Goal: Transaction & Acquisition: Purchase product/service

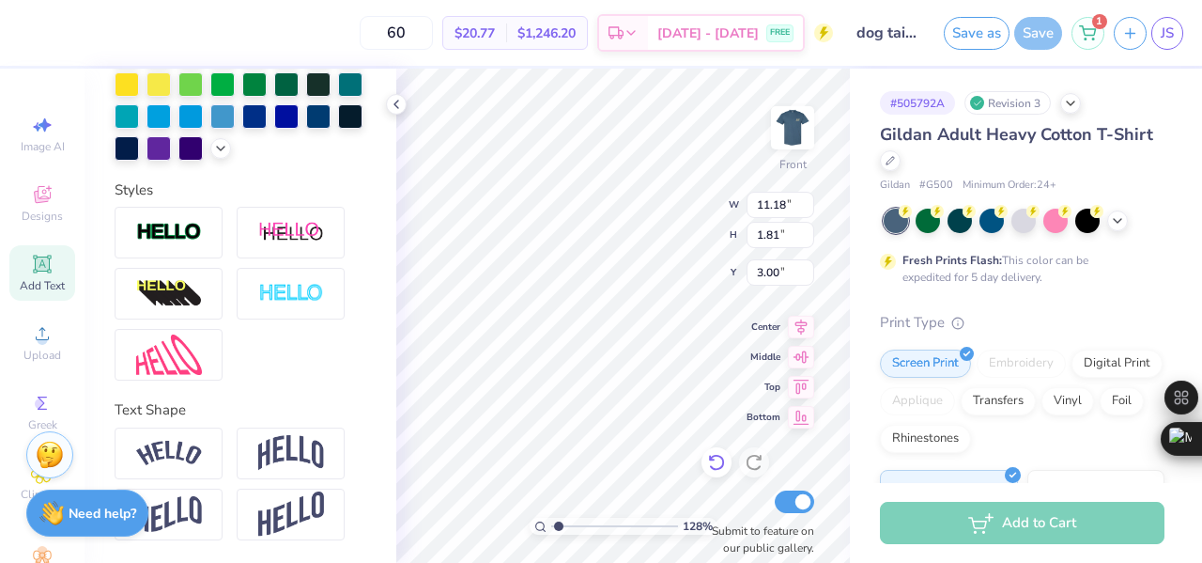
click at [718, 462] on icon at bounding box center [716, 462] width 19 height 19
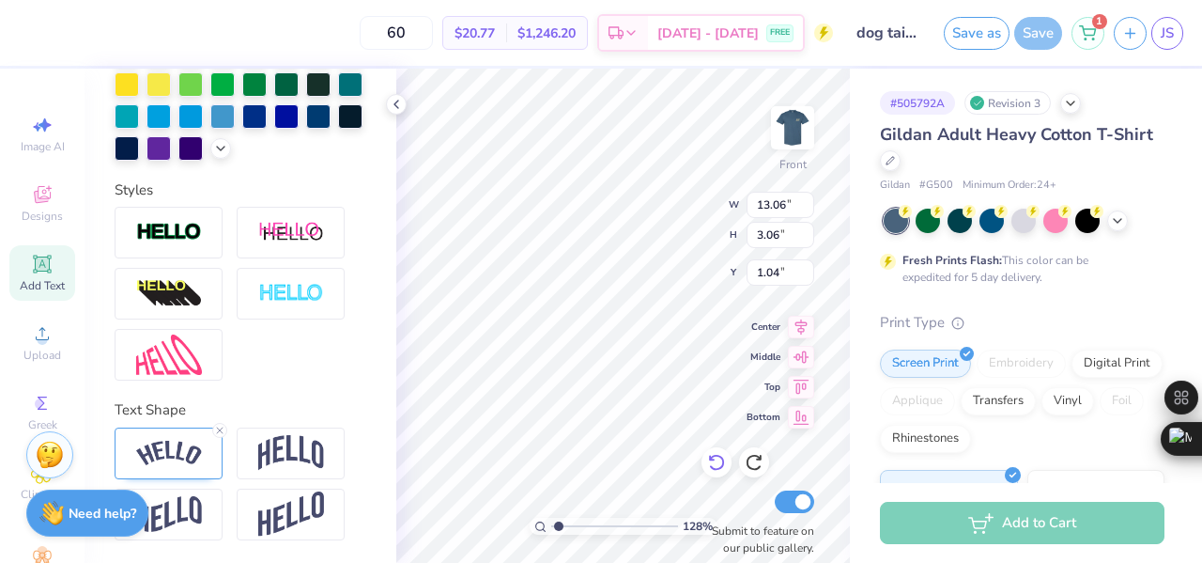
type input "1.27658957456657"
type input "13.06"
type input "3.06"
type input "1.04"
click at [718, 462] on icon at bounding box center [716, 462] width 19 height 19
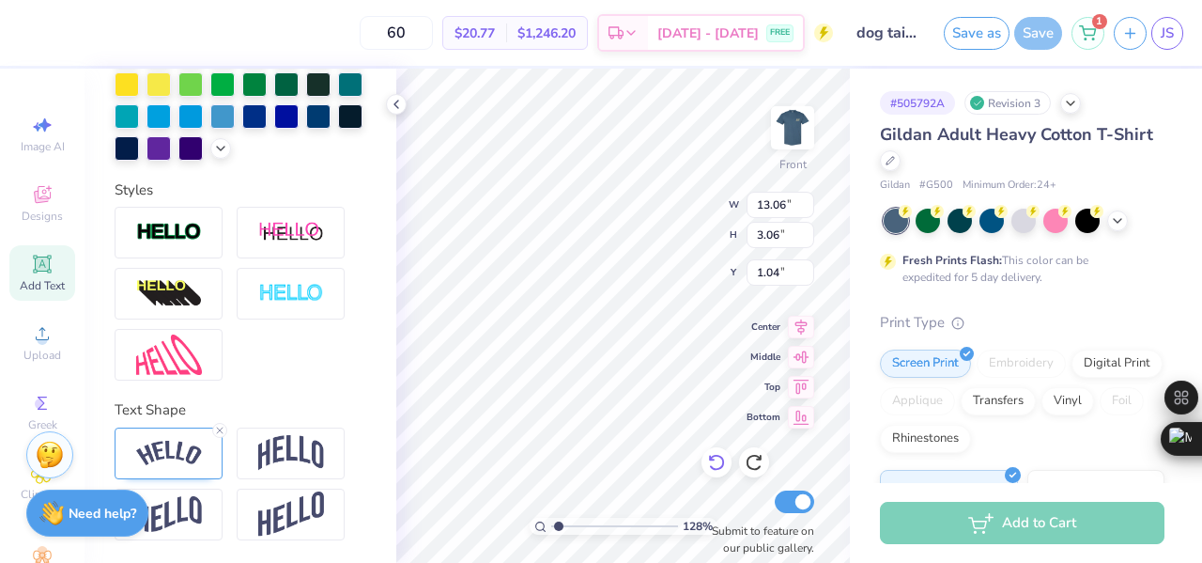
click at [718, 462] on icon at bounding box center [716, 462] width 19 height 19
type input "1.27658957456657"
type input "11.18"
type input "1.81"
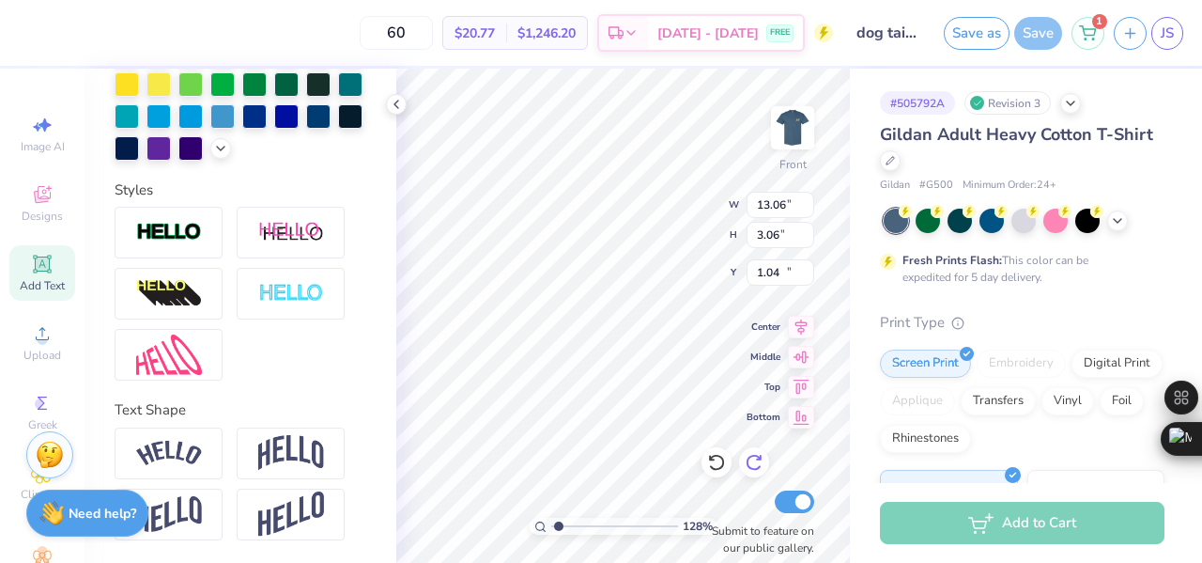
type input "15.15"
click at [749, 464] on icon at bounding box center [754, 462] width 19 height 19
type input "1.27658957456657"
type input "15.25"
click at [724, 464] on icon at bounding box center [716, 462] width 19 height 19
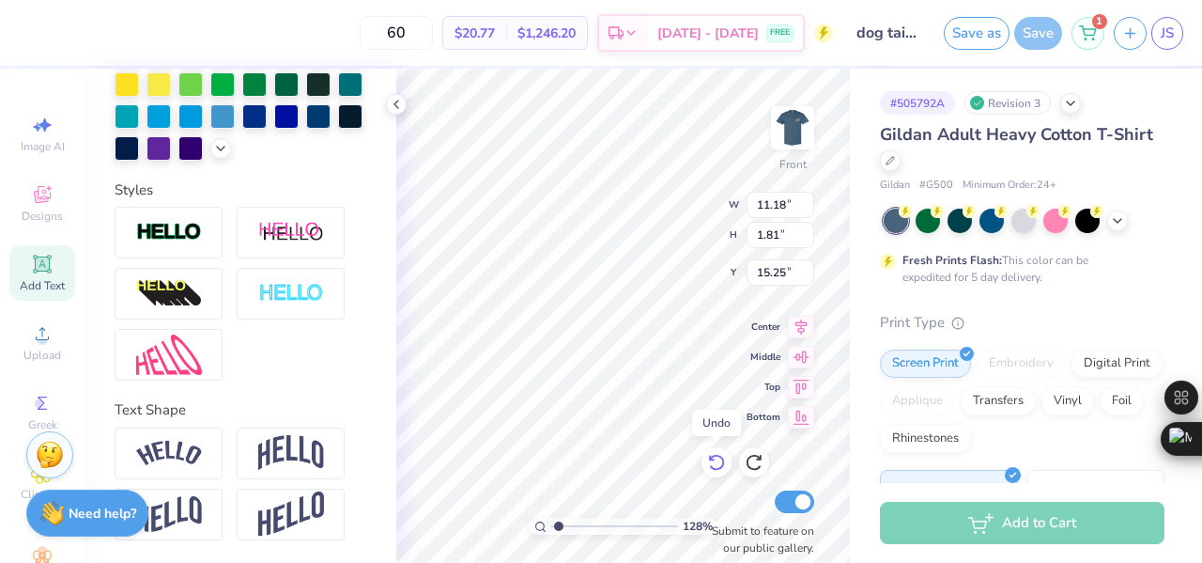
type input "1.27658957456657"
type input "15.15"
click at [751, 464] on icon at bounding box center [754, 462] width 19 height 19
type input "1.27658957456657"
type input "15.25"
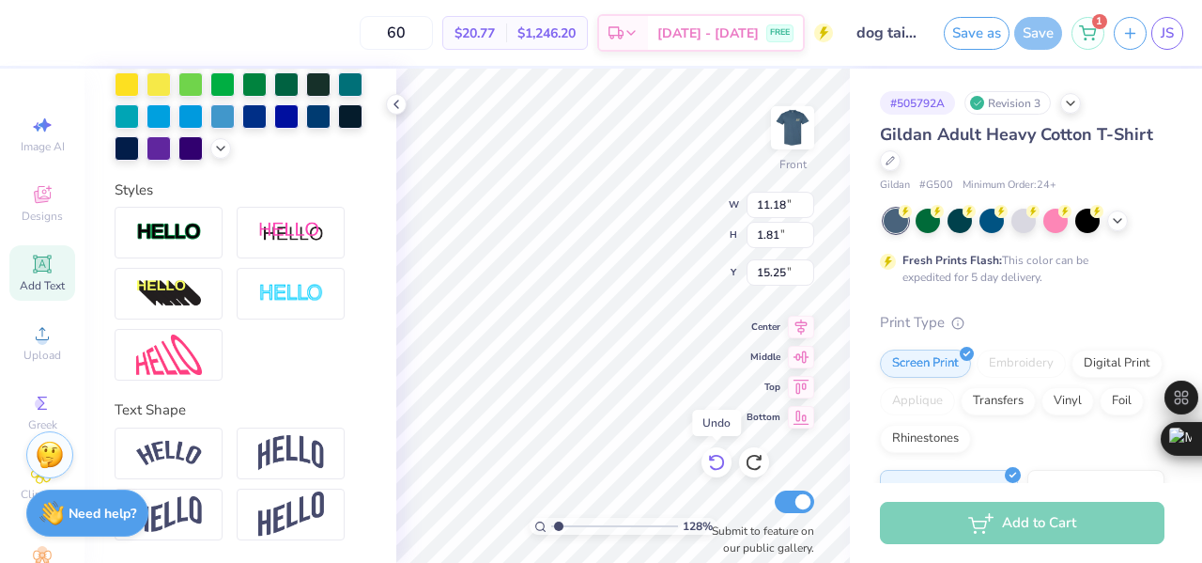
click at [717, 471] on icon at bounding box center [716, 462] width 19 height 19
type input "1.27658957456657"
type input "15.15"
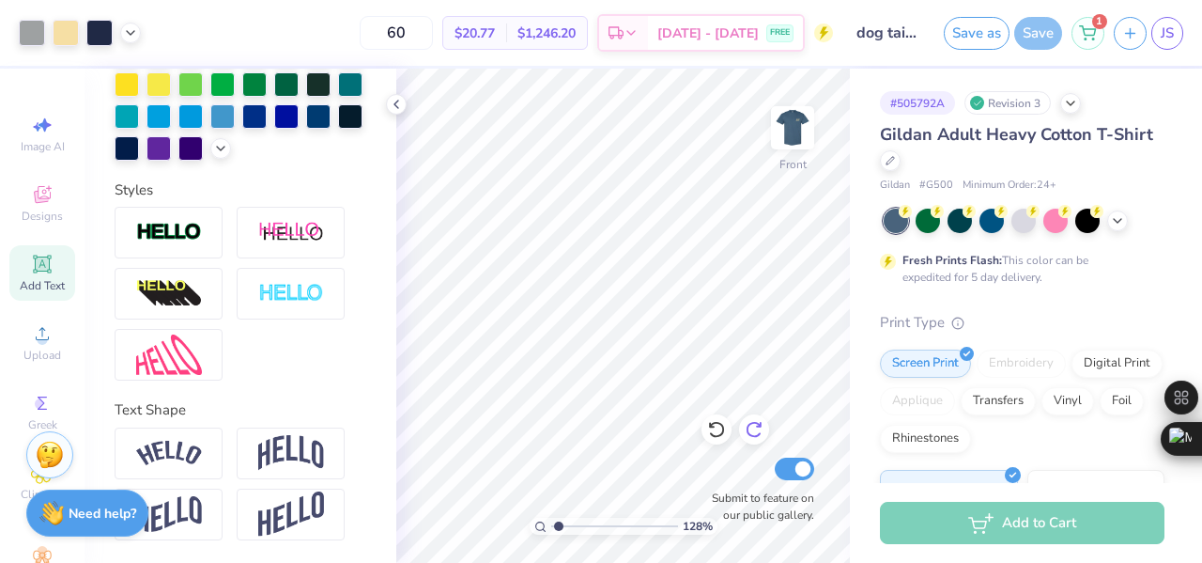
click at [747, 429] on div "128 % Front Submit to feature on our public gallery." at bounding box center [623, 316] width 454 height 494
click at [396, 108] on icon at bounding box center [396, 104] width 15 height 15
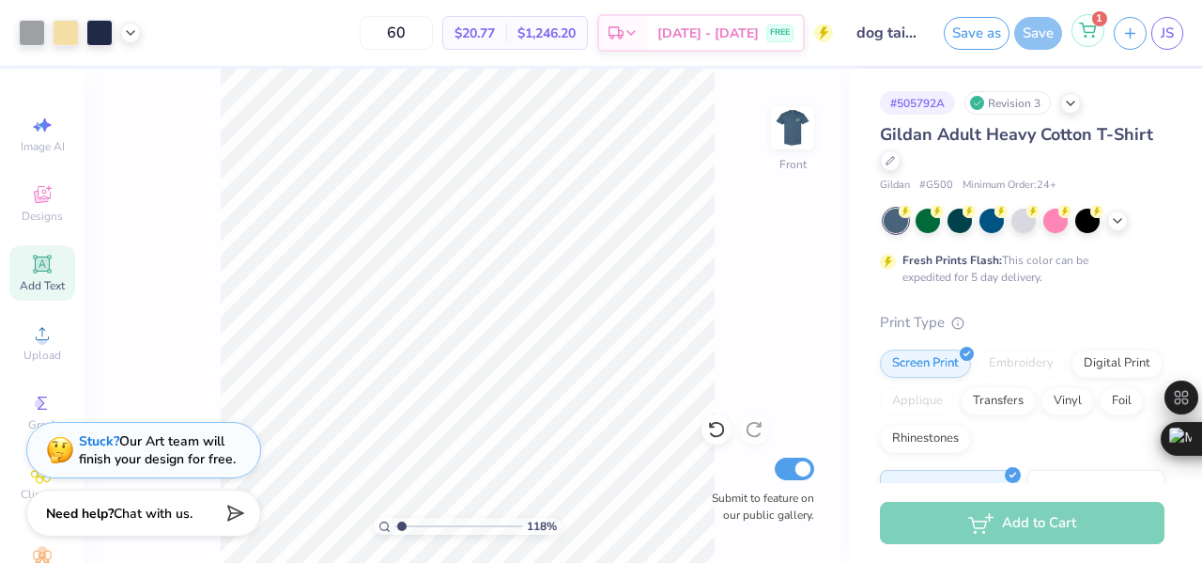
click at [1080, 38] on div "1" at bounding box center [1088, 30] width 33 height 33
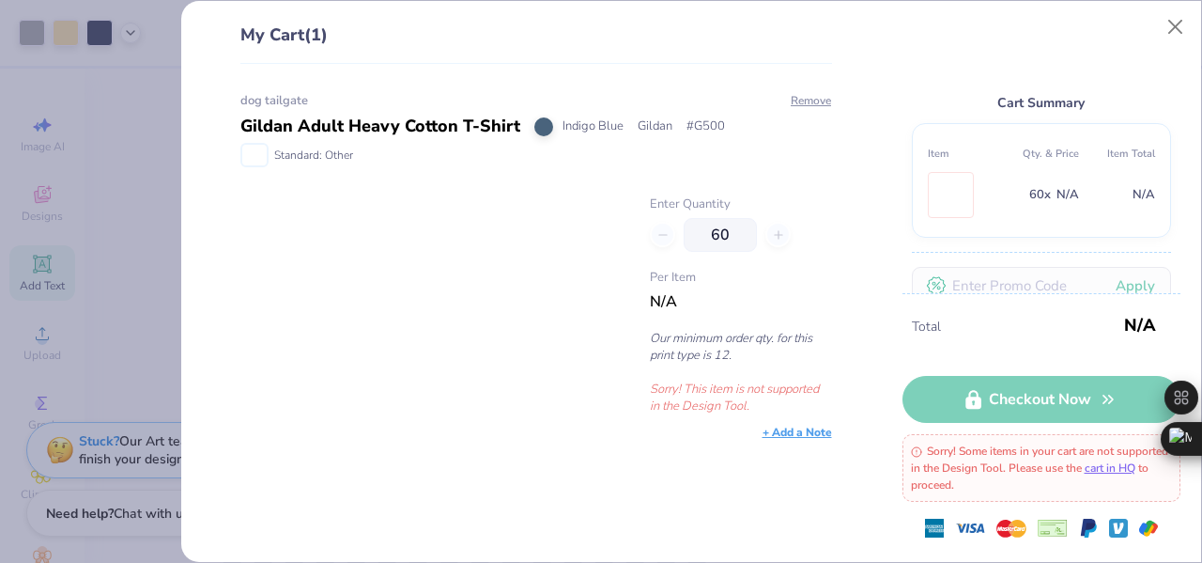
click at [823, 109] on div "dog tailgate" at bounding box center [536, 101] width 592 height 19
click at [817, 104] on button "Remove" at bounding box center [811, 100] width 42 height 17
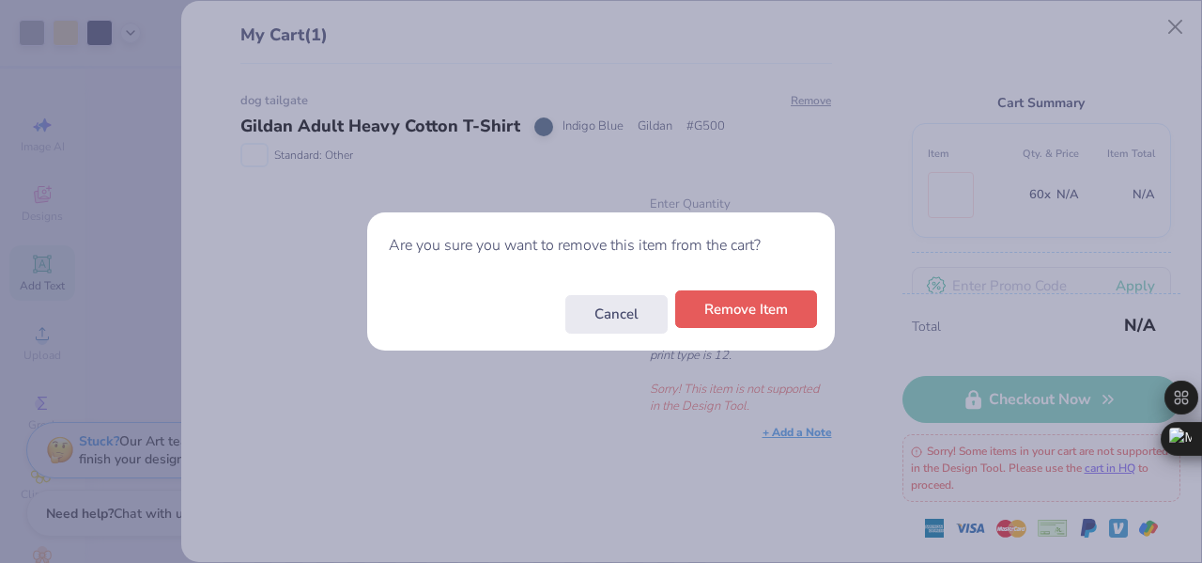
click at [698, 312] on button "Remove Item" at bounding box center [746, 309] width 142 height 39
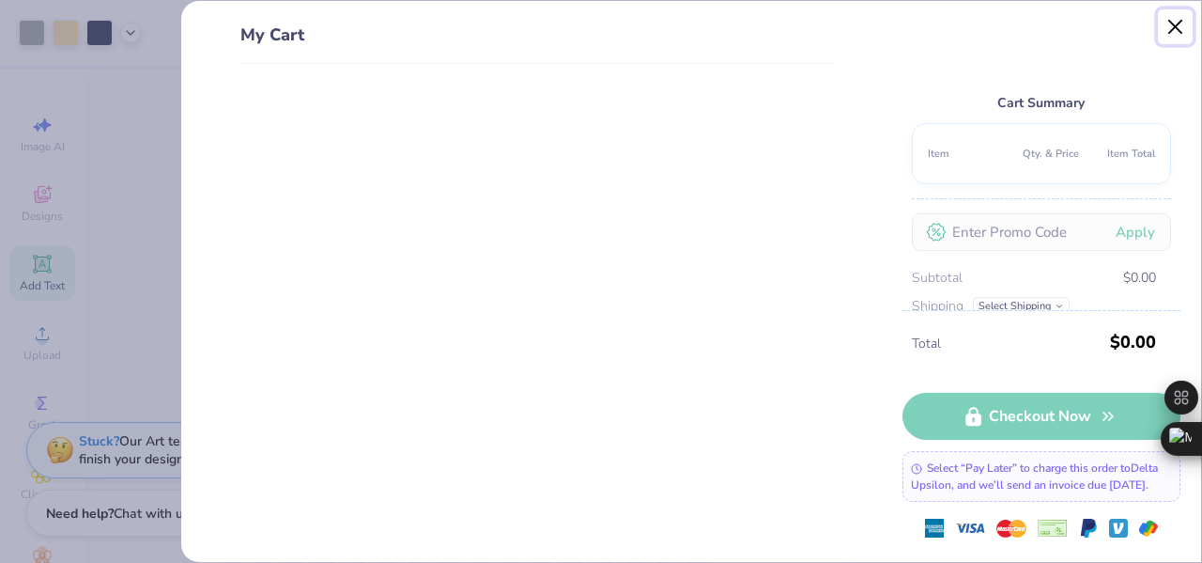
click at [1175, 25] on button "Close" at bounding box center [1176, 27] width 36 height 36
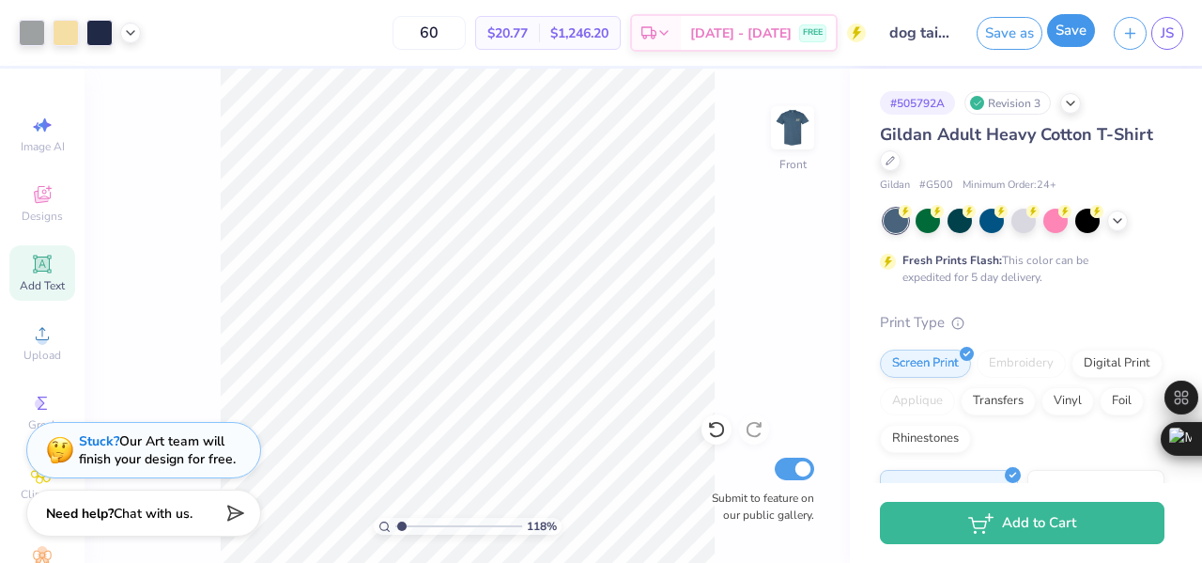
click at [1057, 35] on button "Save" at bounding box center [1071, 30] width 48 height 33
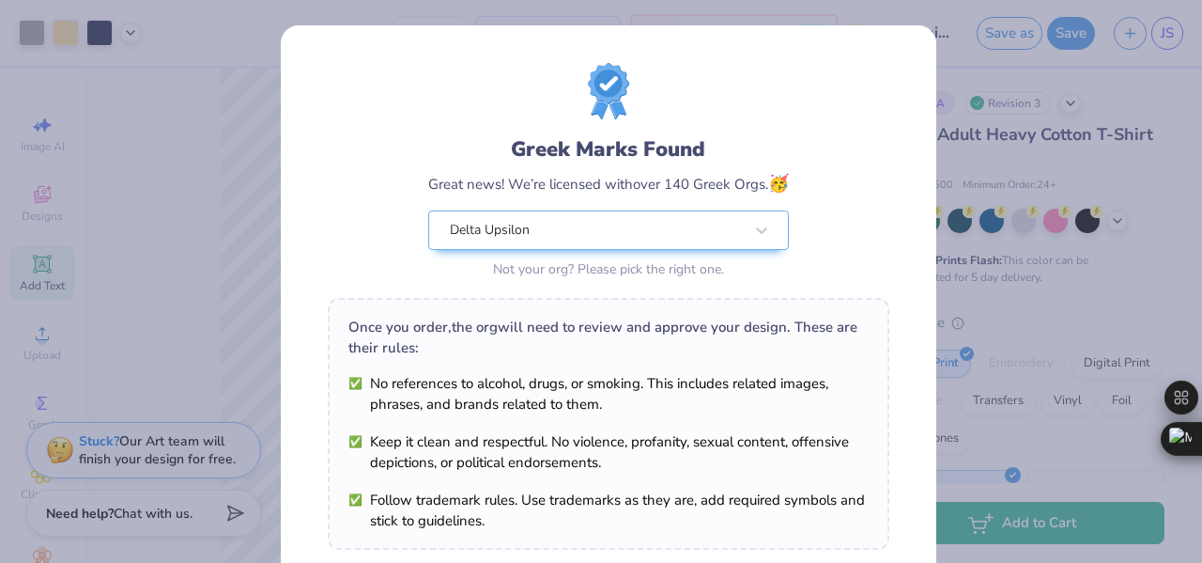
scroll to position [317, 0]
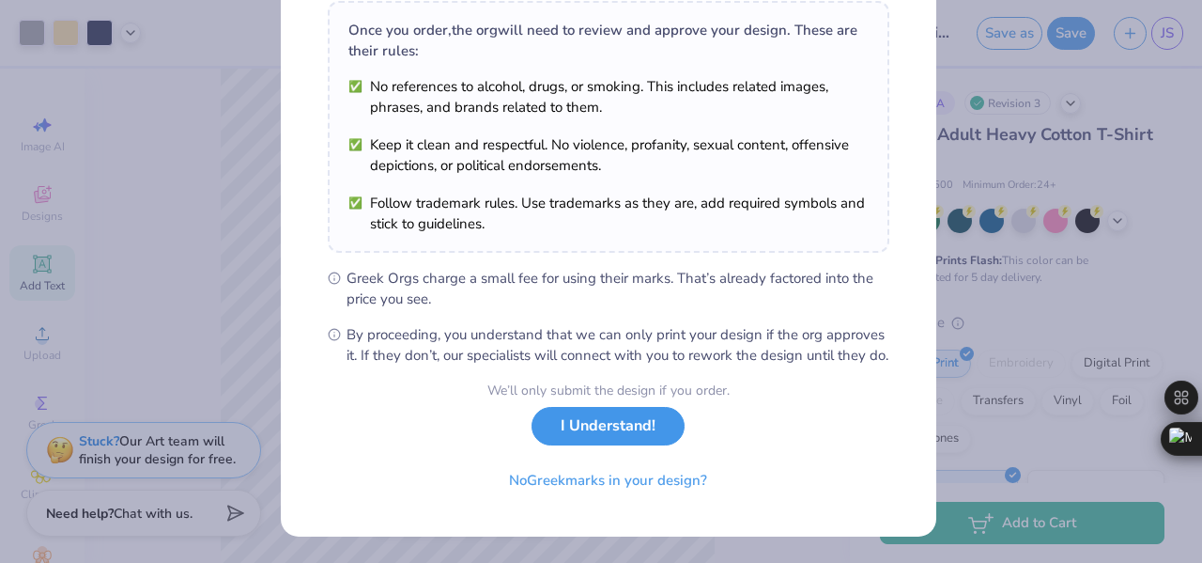
click at [613, 428] on button "I Understand!" at bounding box center [608, 426] width 153 height 39
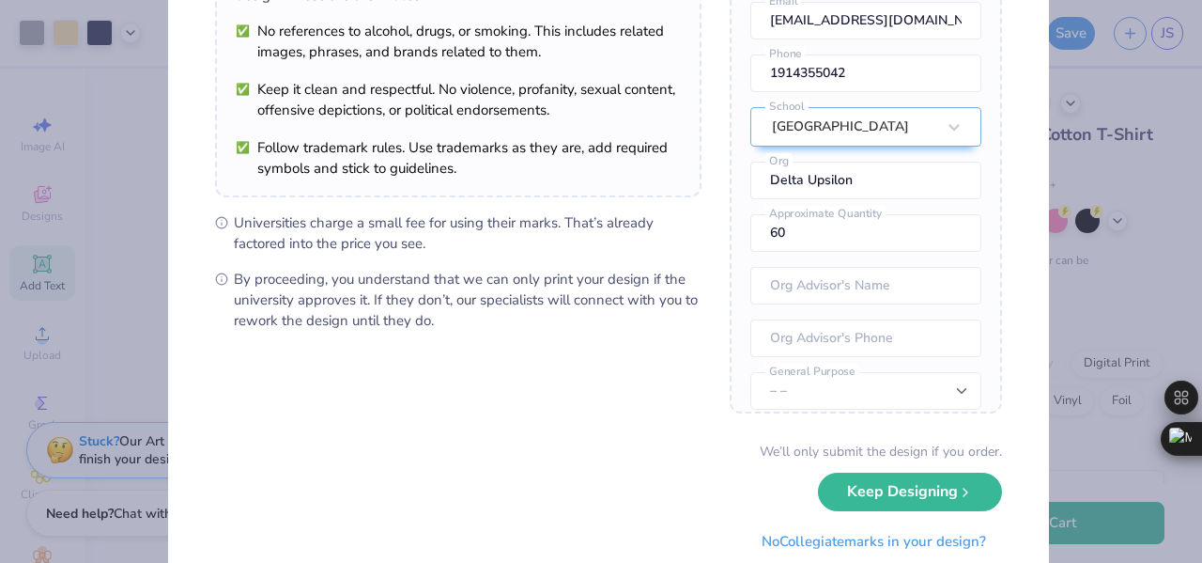
scroll to position [195, 0]
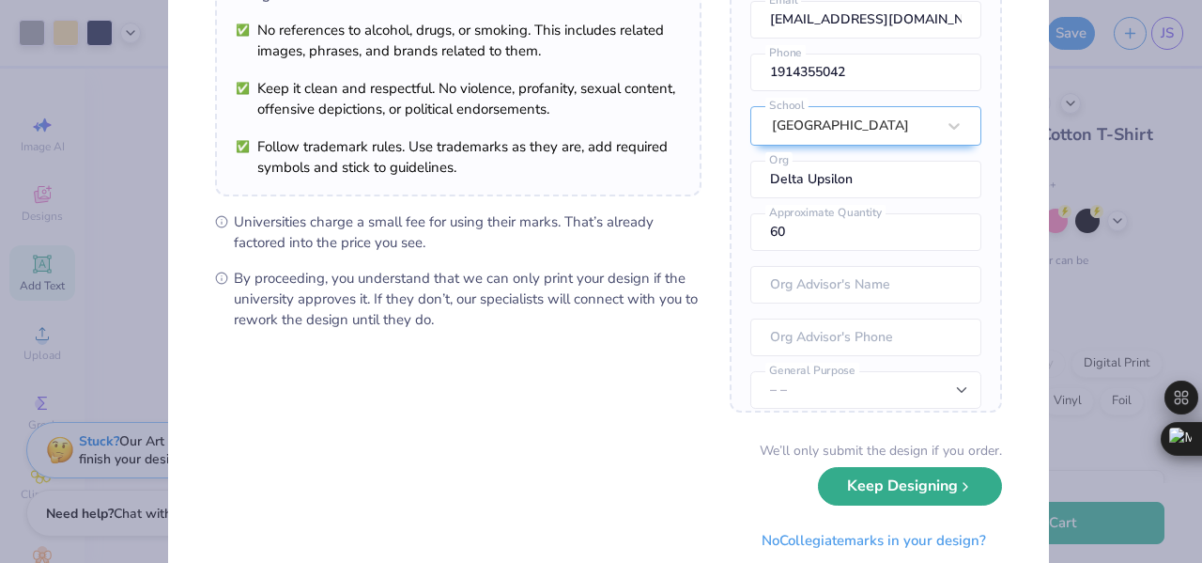
click at [856, 479] on button "Keep Designing" at bounding box center [910, 486] width 184 height 39
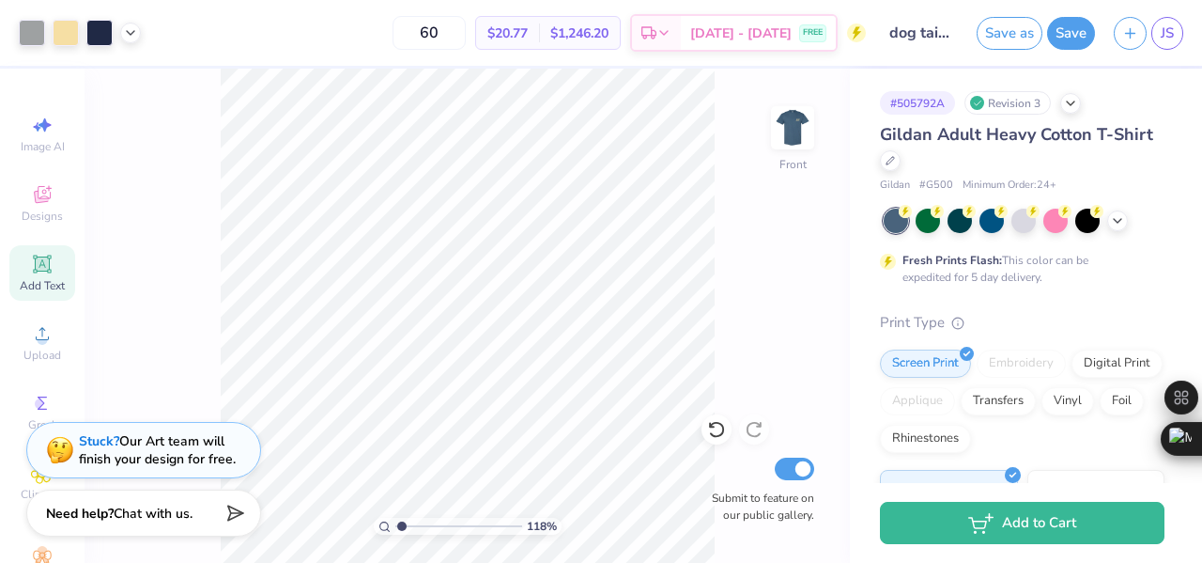
scroll to position [40, 0]
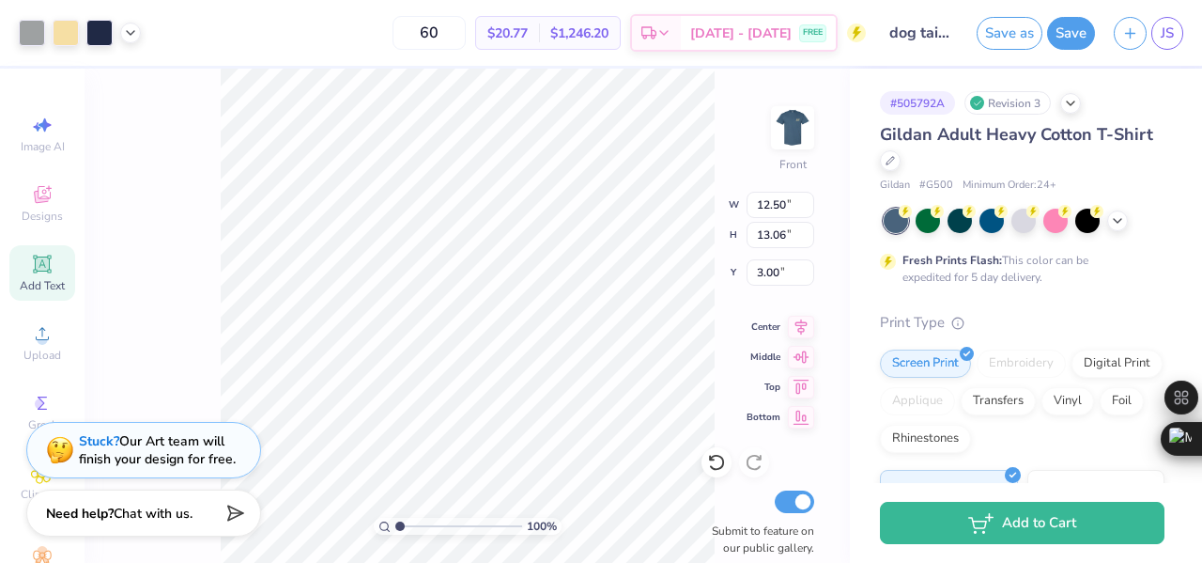
click at [166, 267] on div "100 % Front W 12.50 12.50 " H 13.06 13.06 " Y 3.00 3.00 " Center Middle Top Bot…" at bounding box center [467, 316] width 765 height 494
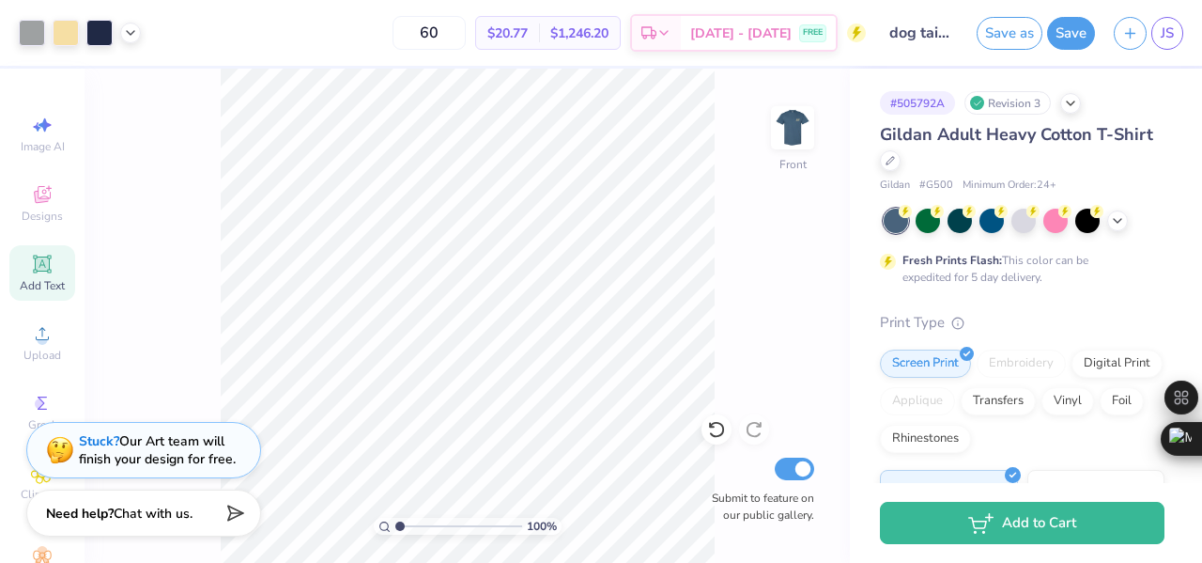
click at [725, 437] on icon at bounding box center [716, 429] width 19 height 19
click at [722, 433] on icon at bounding box center [716, 430] width 16 height 17
click at [191, 354] on div "100 % Front Submit to feature on our public gallery." at bounding box center [467, 316] width 765 height 494
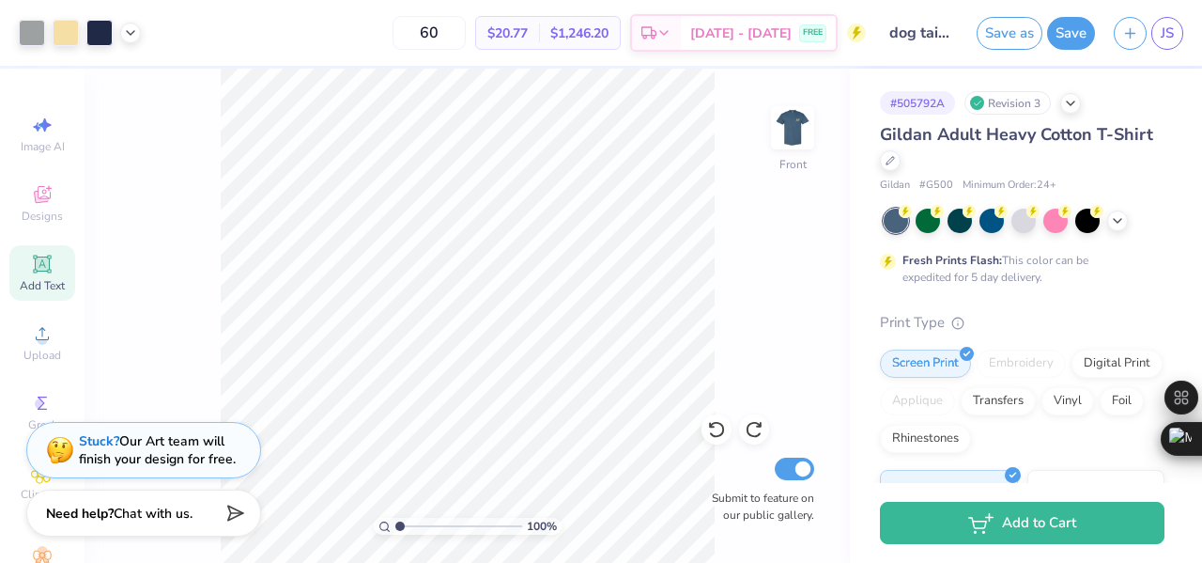
click at [191, 354] on div "100 % Front Submit to feature on our public gallery." at bounding box center [467, 316] width 765 height 494
click at [1071, 35] on button "Save" at bounding box center [1071, 30] width 48 height 33
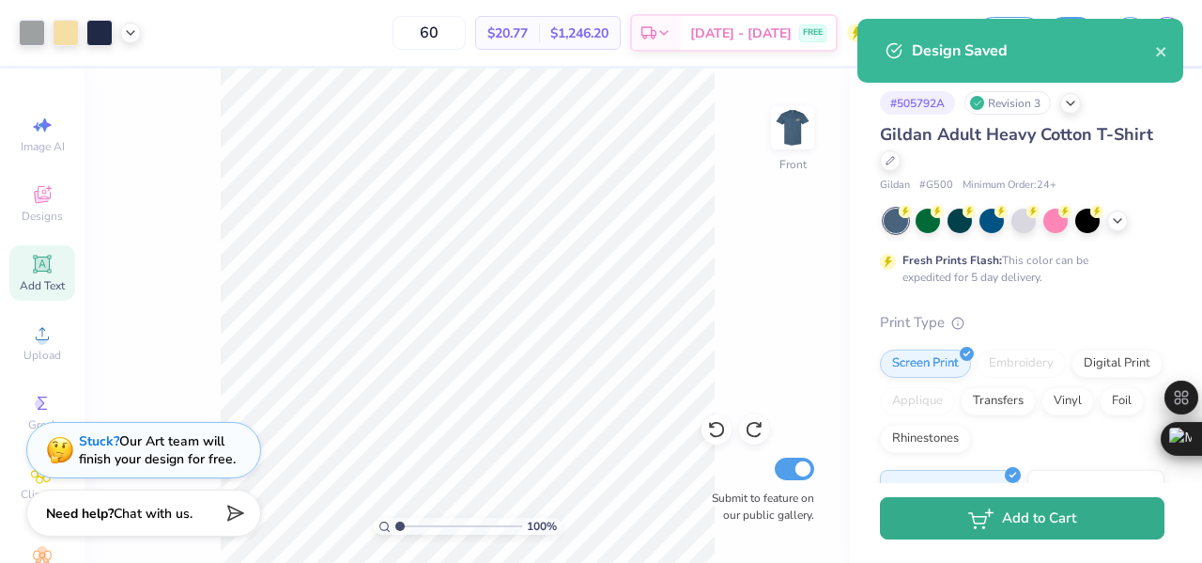
click at [973, 504] on button "Add to Cart" at bounding box center [1022, 518] width 285 height 42
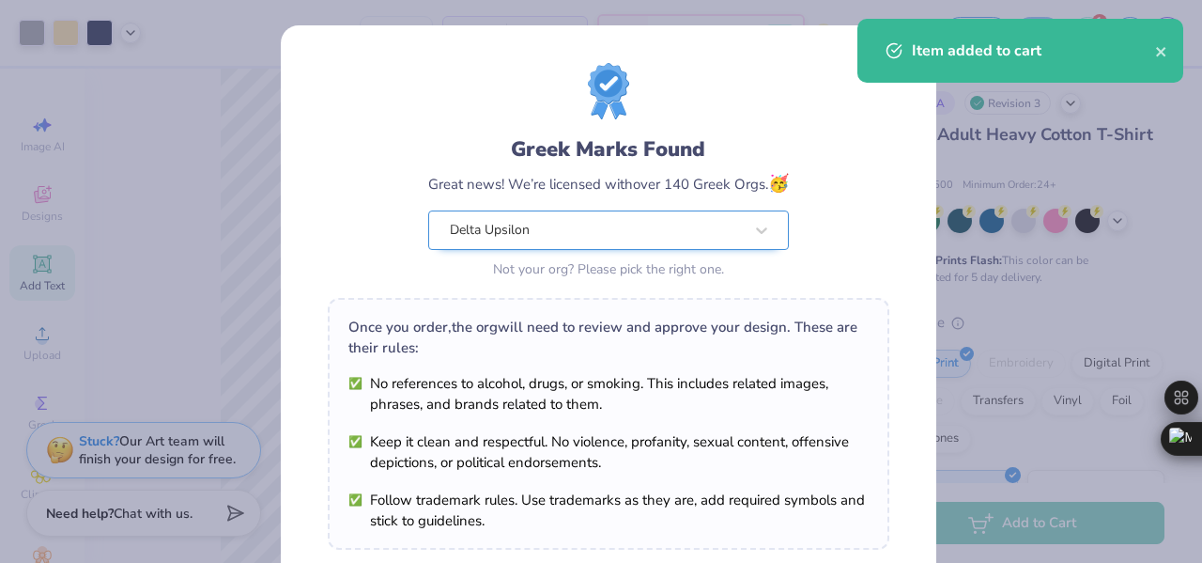
scroll to position [317, 0]
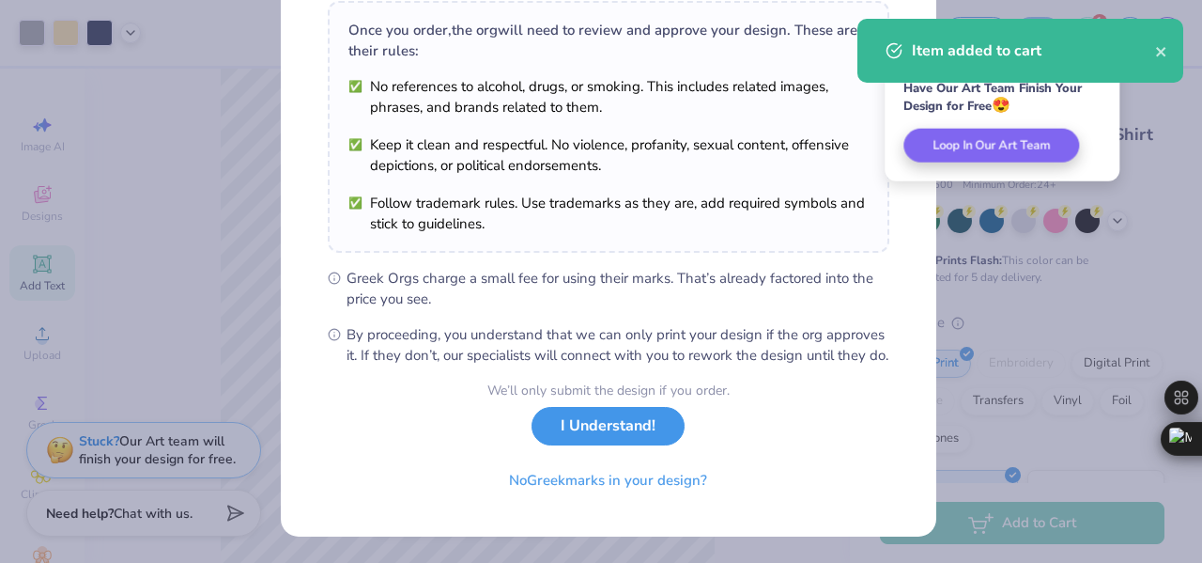
click at [628, 425] on button "I Understand!" at bounding box center [608, 426] width 153 height 39
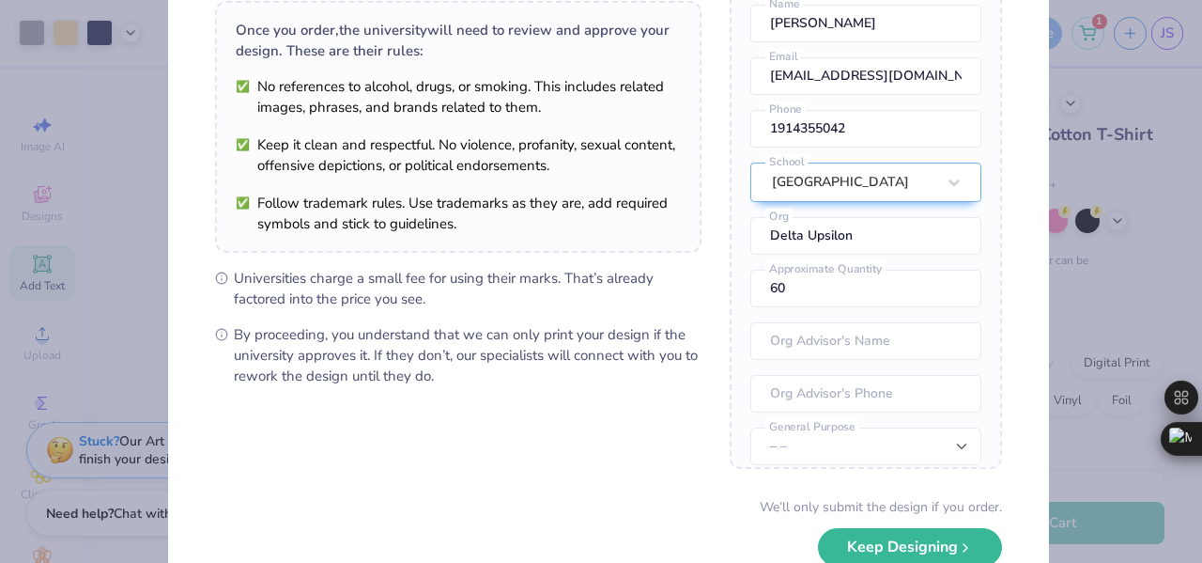
scroll to position [255, 0]
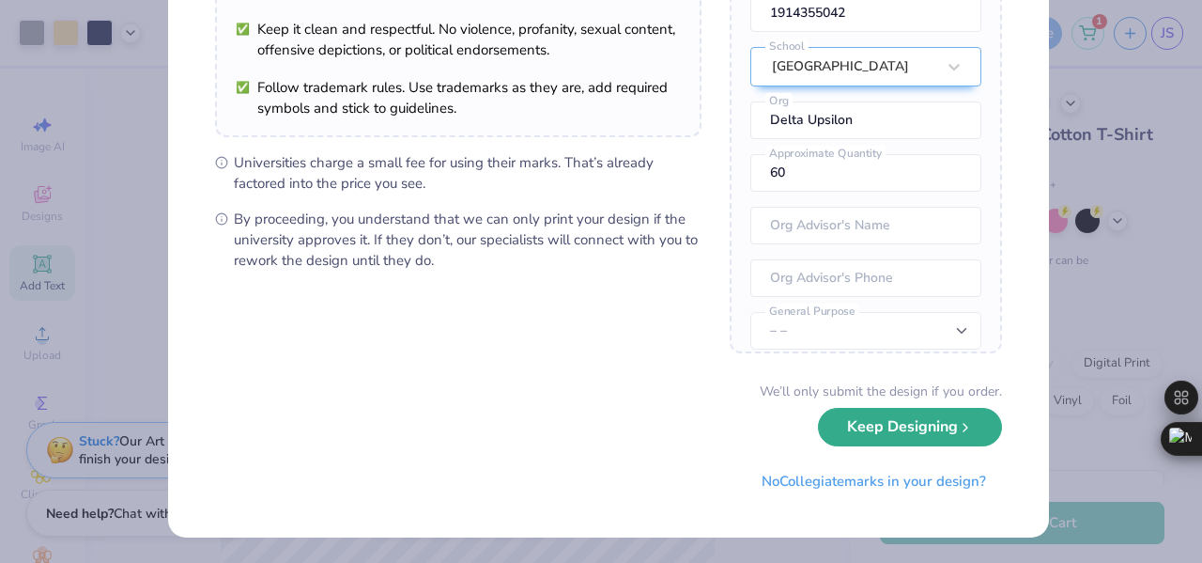
click at [824, 431] on button "Keep Designing" at bounding box center [910, 427] width 184 height 39
type input "1.00182471074102"
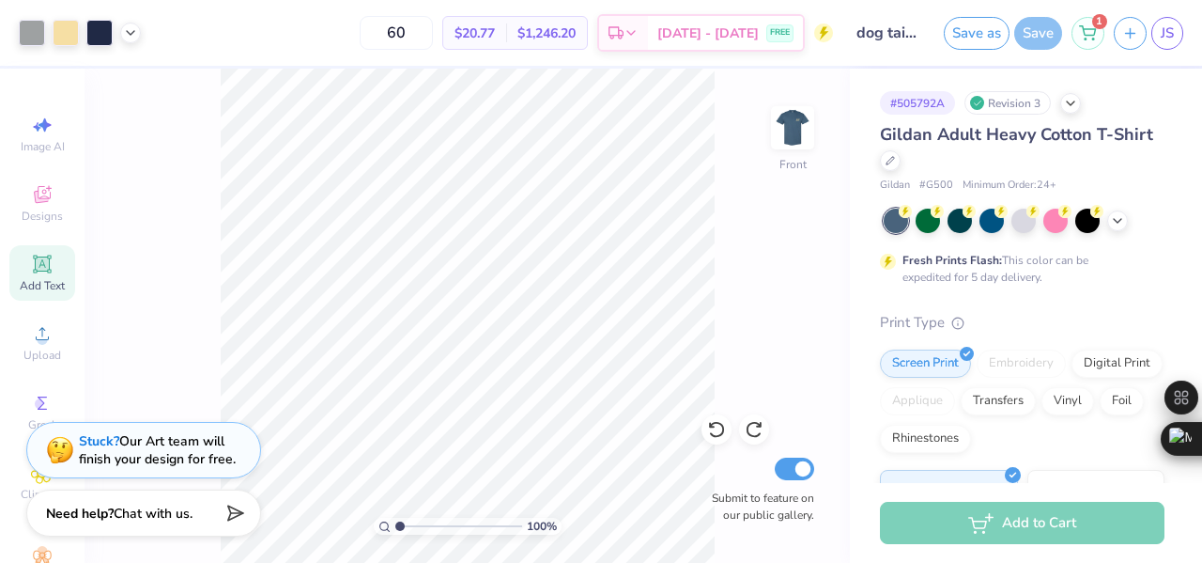
scroll to position [40, 0]
click at [1080, 27] on icon at bounding box center [1087, 30] width 17 height 15
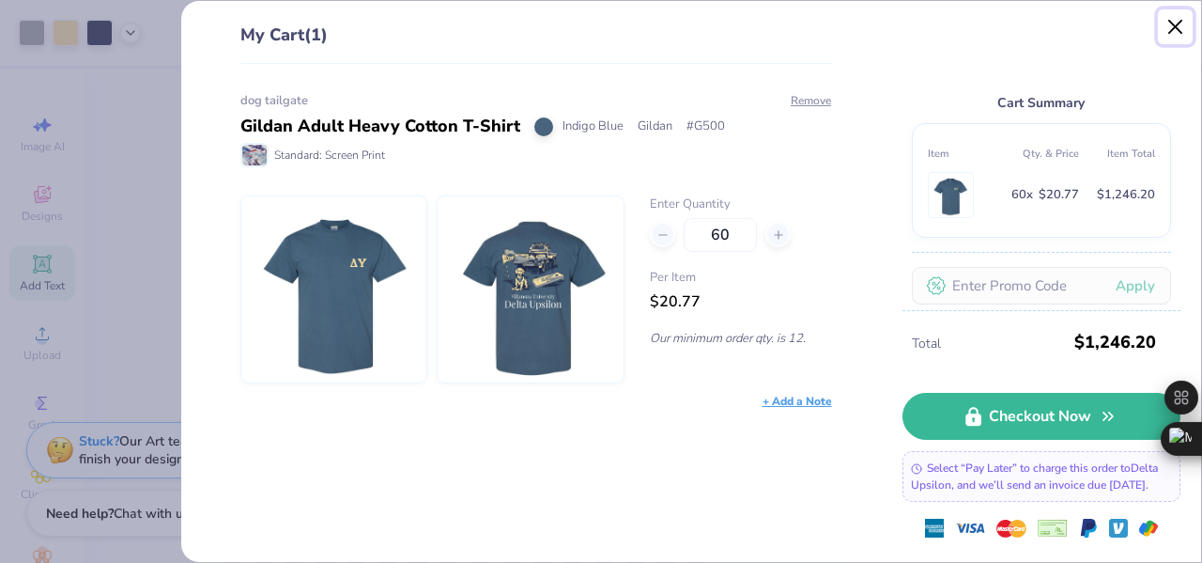
click at [1180, 30] on button "Close" at bounding box center [1176, 27] width 36 height 36
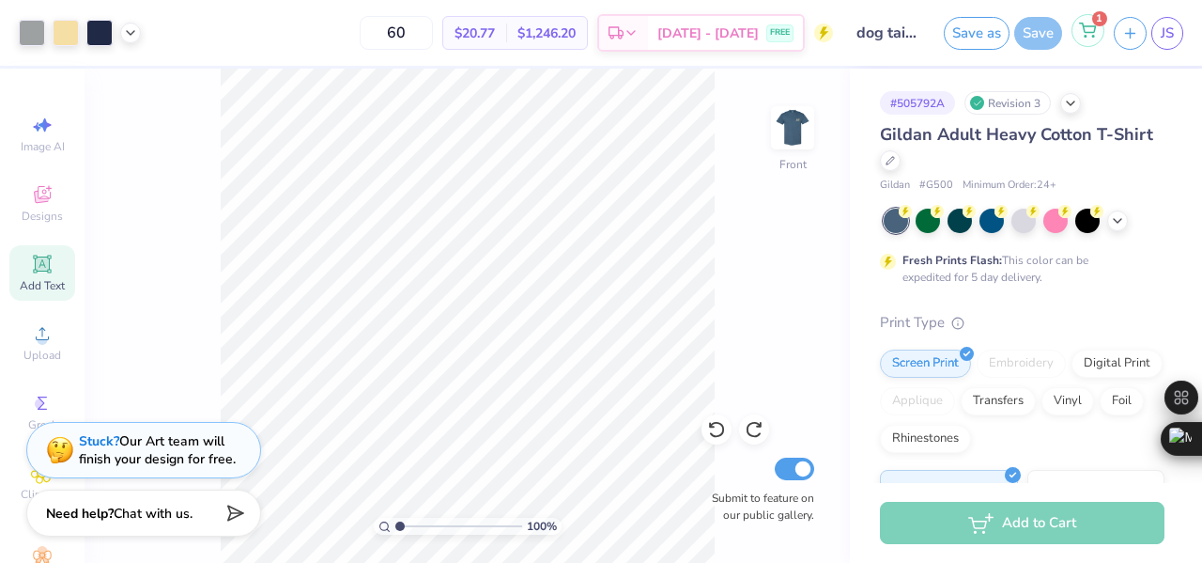
click at [1101, 36] on div "1" at bounding box center [1088, 30] width 33 height 33
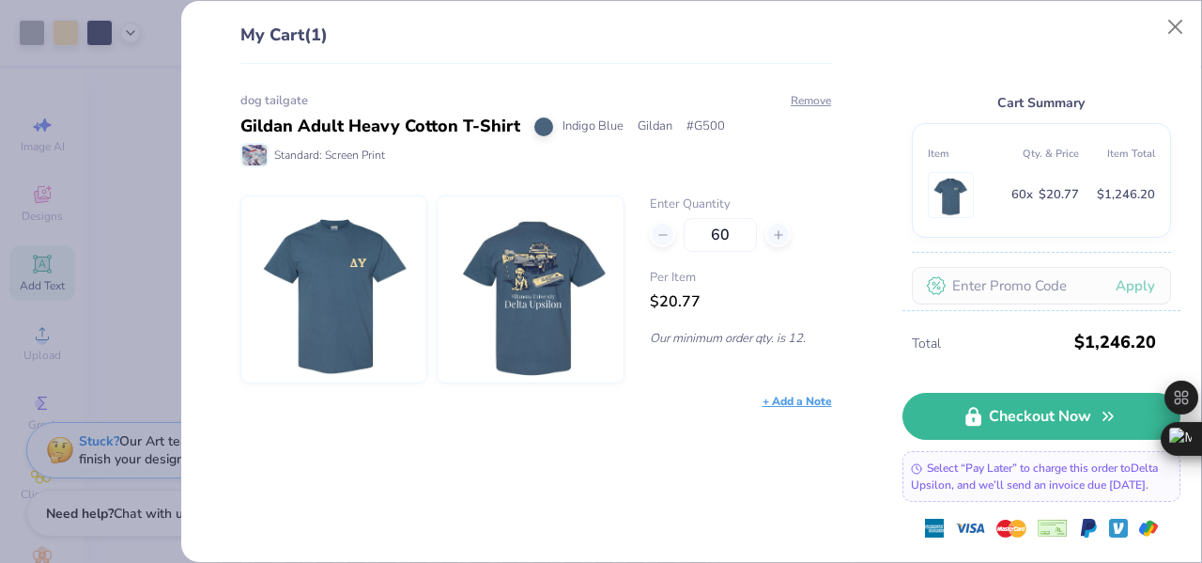
scroll to position [138, 0]
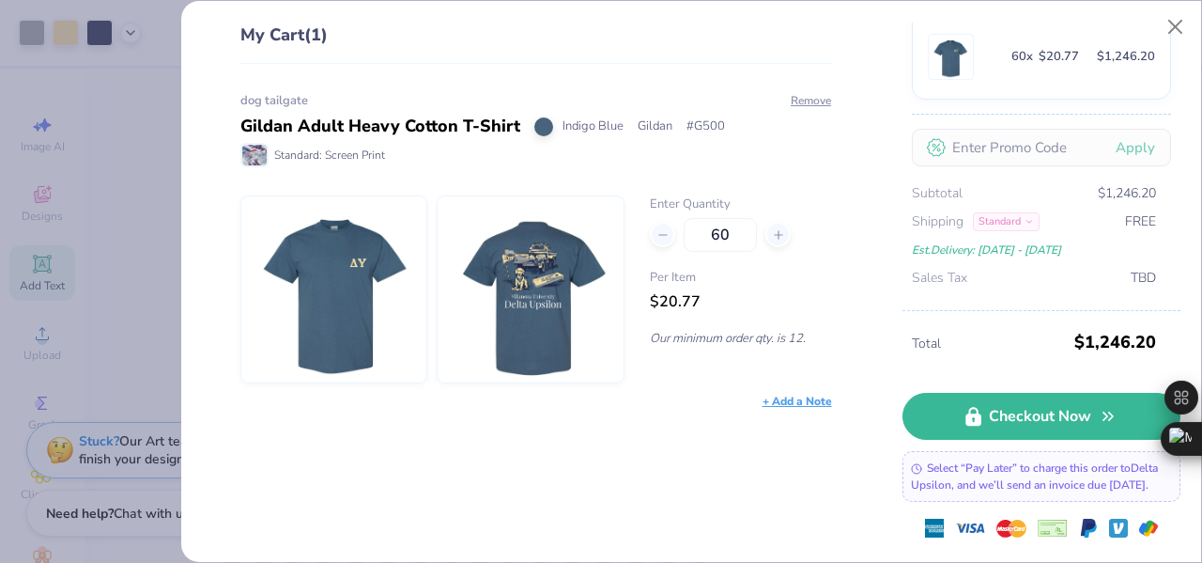
click at [1021, 225] on div "Standard" at bounding box center [1006, 221] width 67 height 19
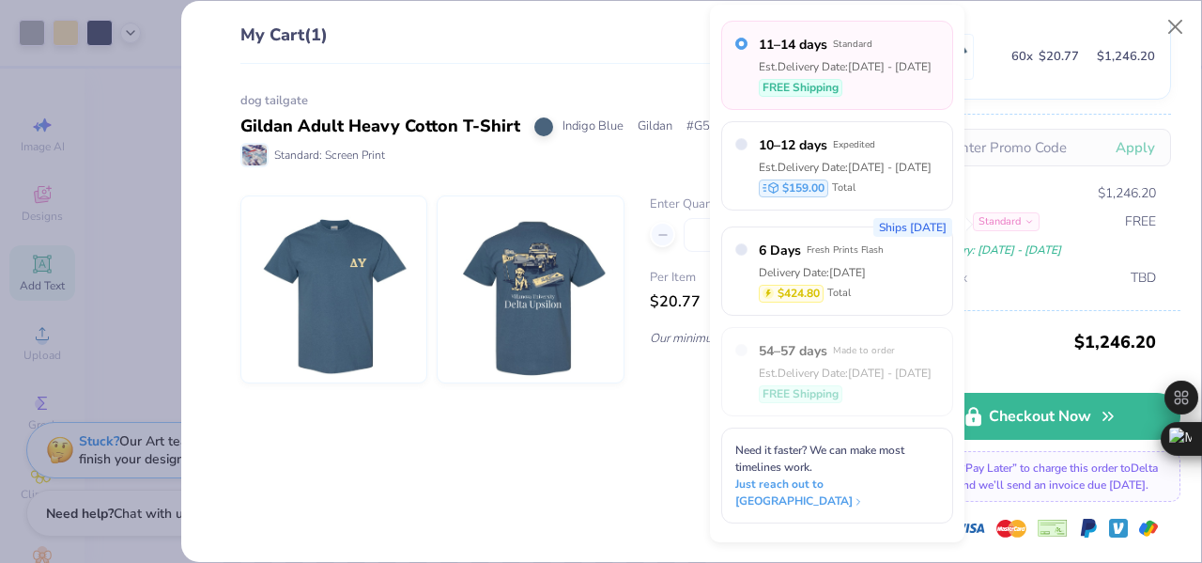
click at [1021, 227] on div "Standard" at bounding box center [1006, 221] width 67 height 19
